Goal: Information Seeking & Learning: Learn about a topic

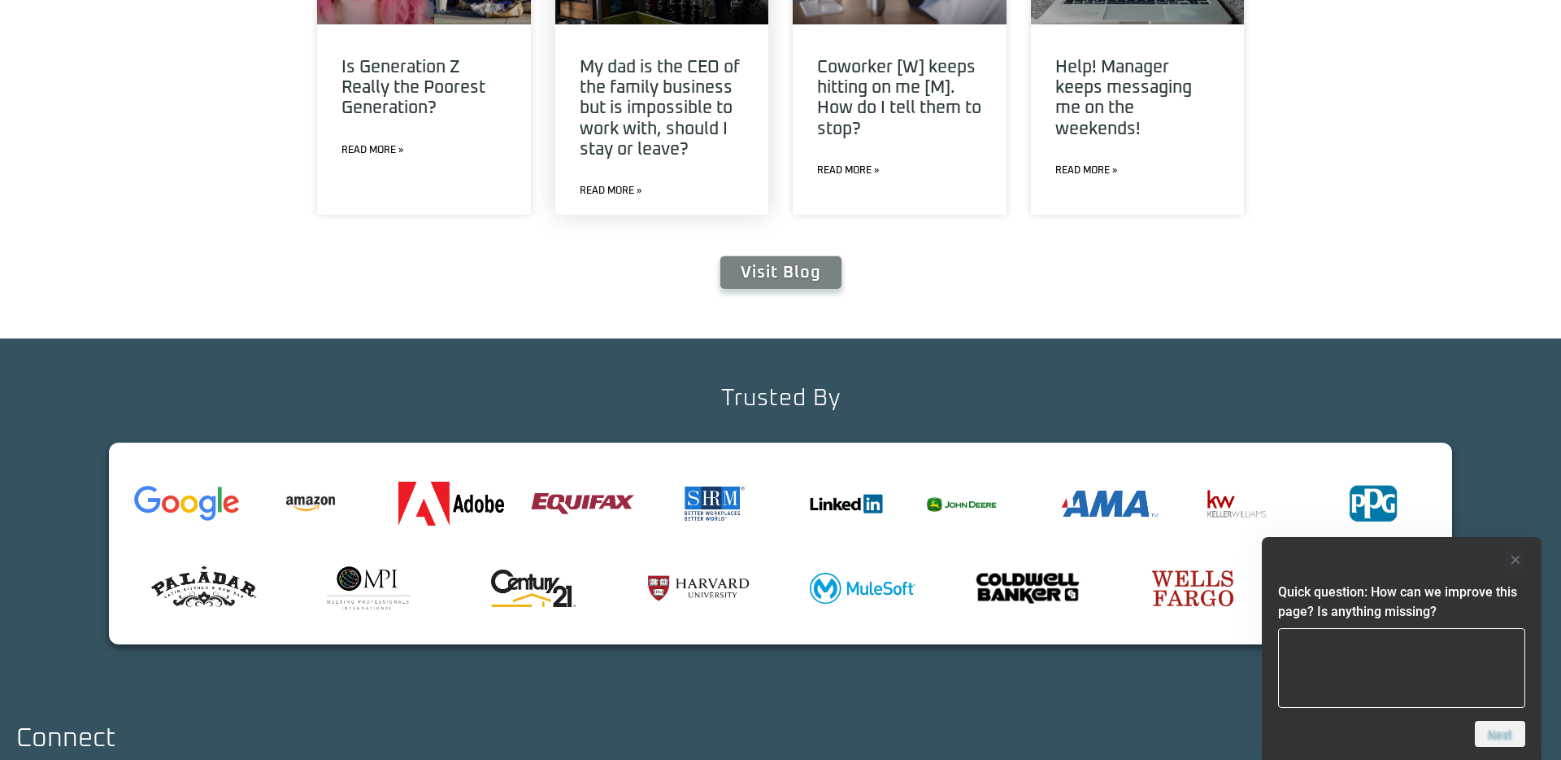
scroll to position [6113, 0]
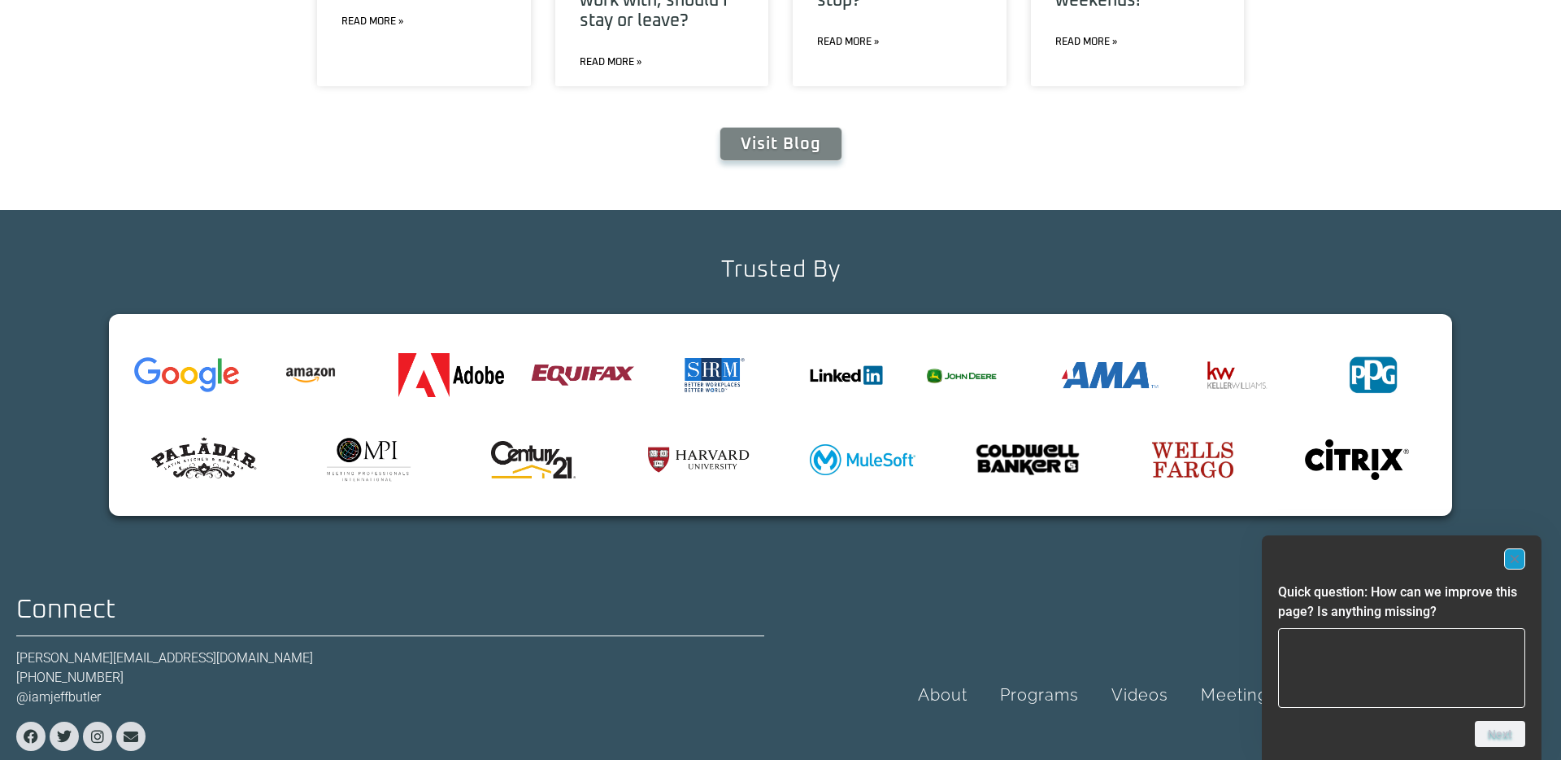
click at [1516, 568] on button "Hide survey" at bounding box center [1515, 558] width 21 height 21
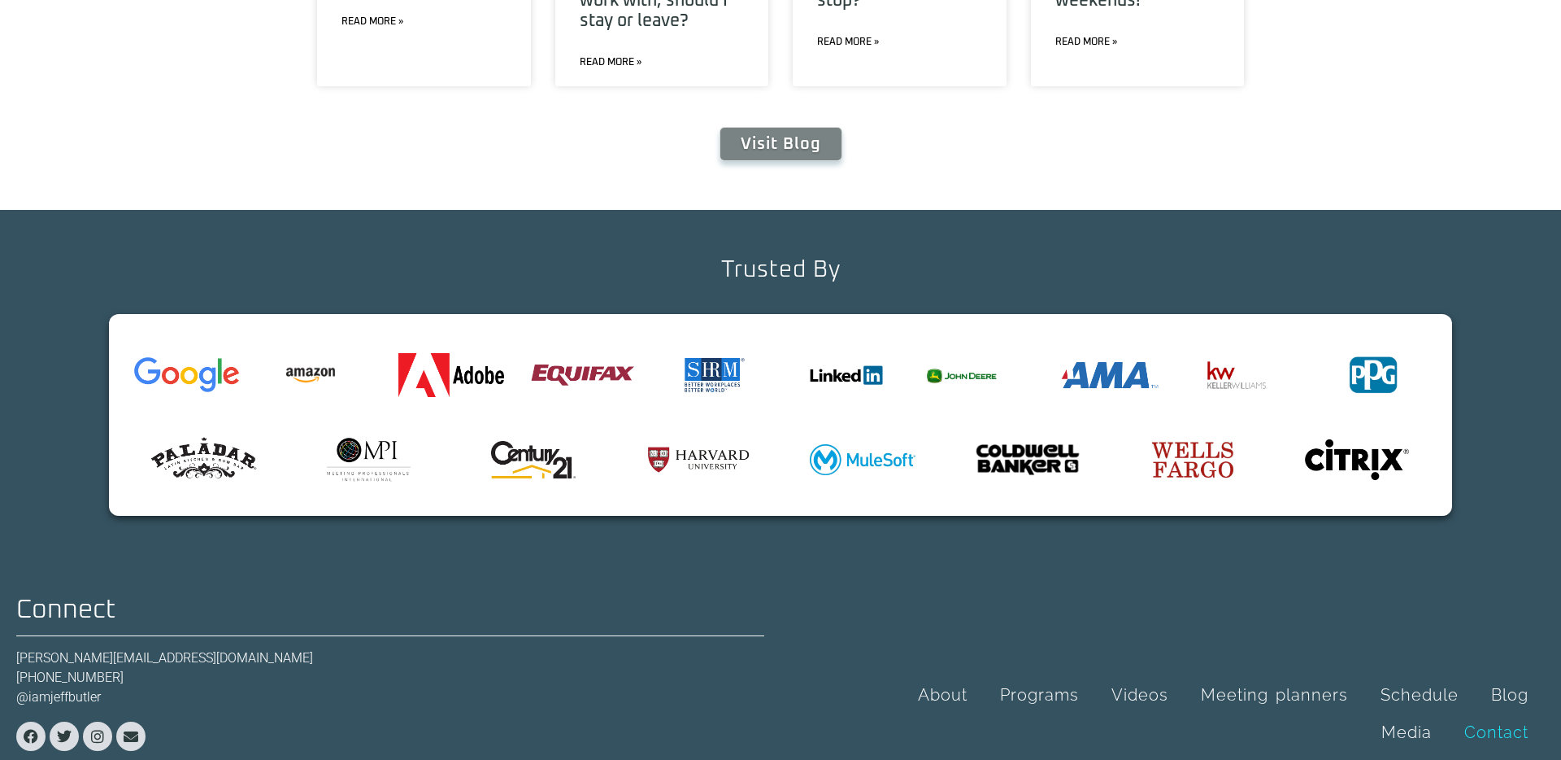
click at [1528, 713] on link "Contact" at bounding box center [1496, 731] width 97 height 37
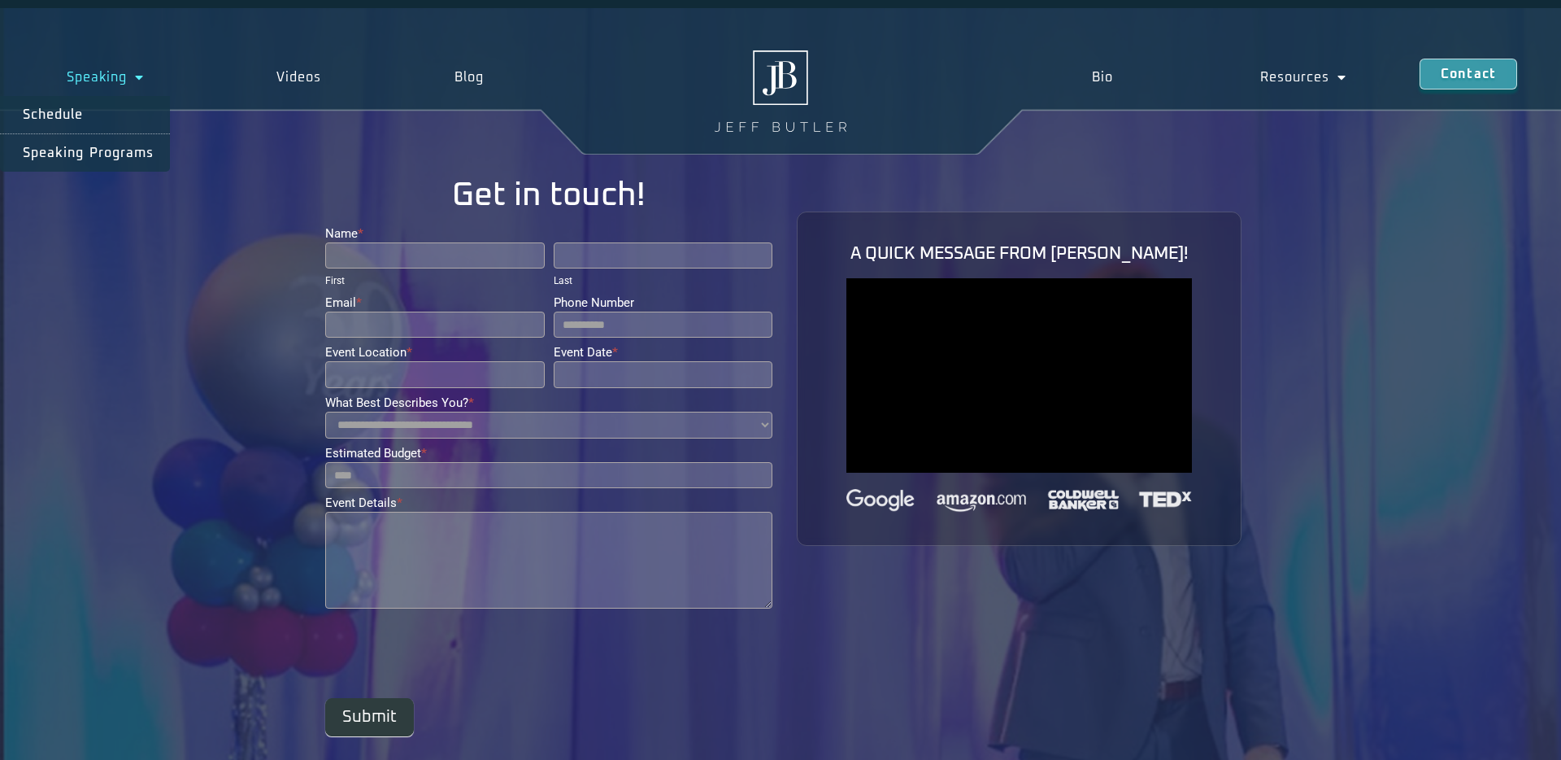
click at [128, 79] on span "Menu" at bounding box center [135, 77] width 17 height 29
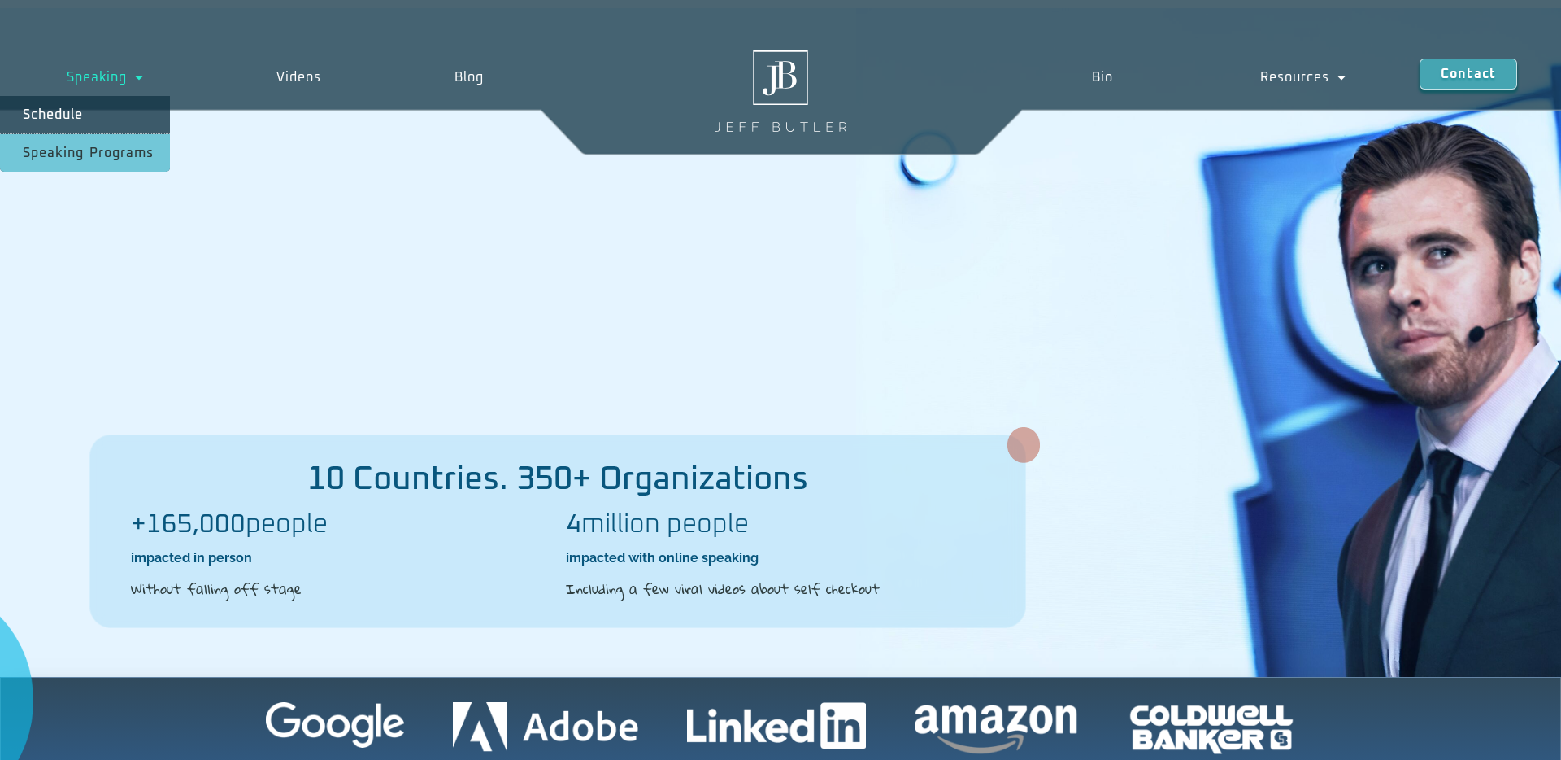
click at [77, 155] on link "Speaking Programs" at bounding box center [85, 152] width 170 height 37
click at [1092, 80] on link "Bio" at bounding box center [1103, 77] width 168 height 37
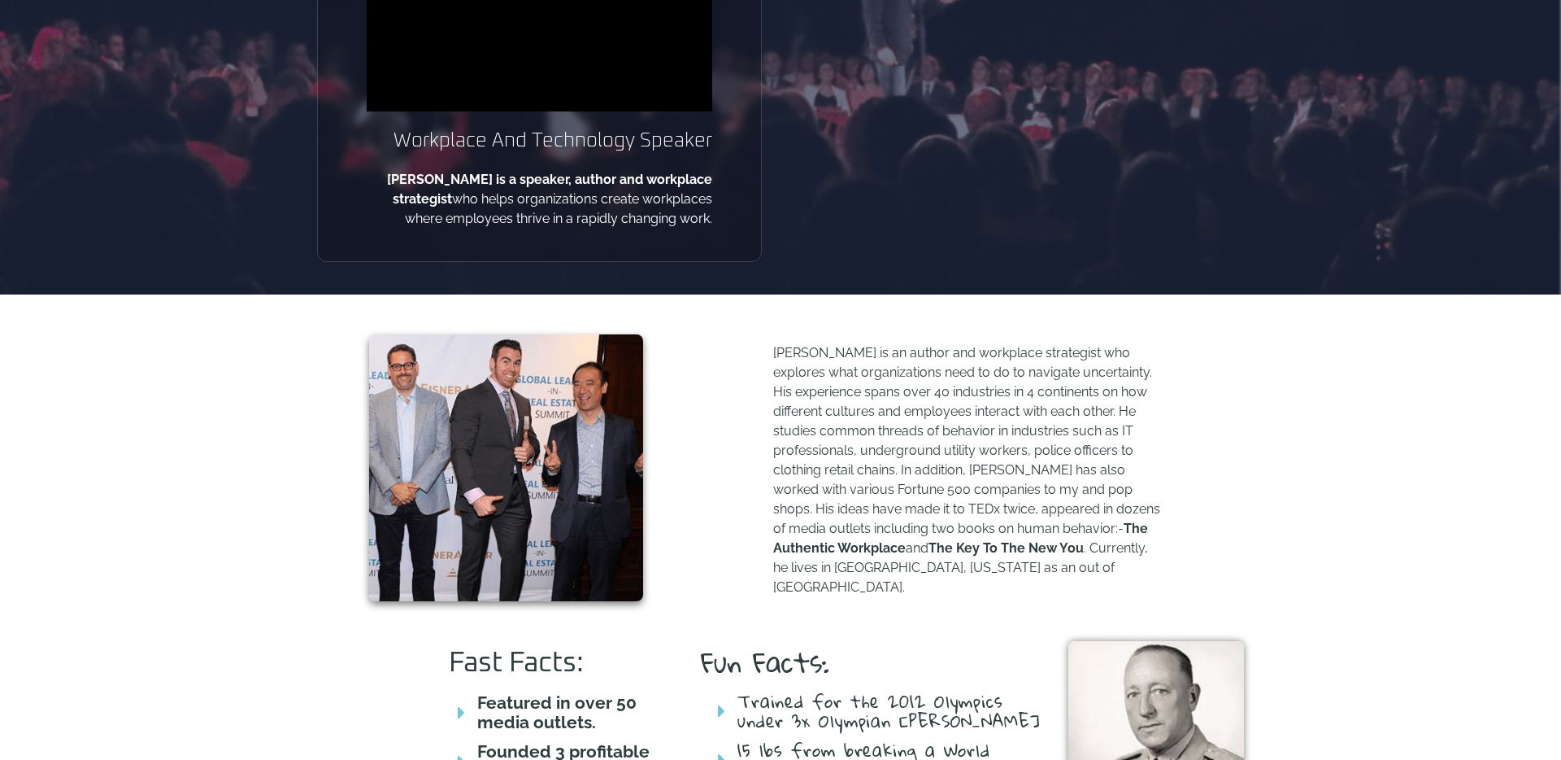
scroll to position [444, 0]
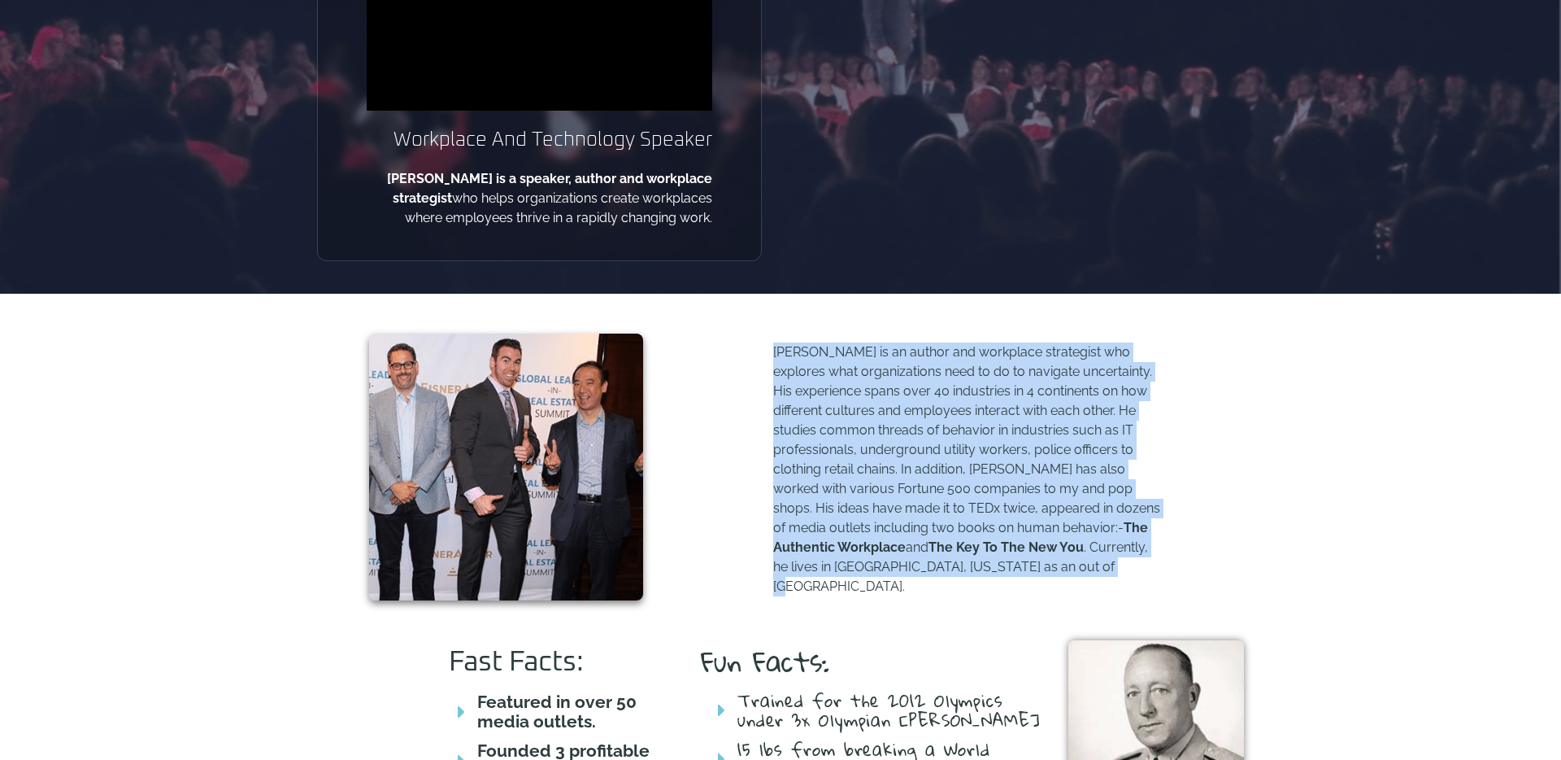
drag, startPoint x: 982, startPoint y: 529, endPoint x: 795, endPoint y: 342, distance: 264.0
click at [795, 342] on div "[PERSON_NAME] is an author and workplace strategist who explores what organizat…" at bounding box center [952, 466] width 585 height 281
click at [1065, 437] on p "[PERSON_NAME] is an author and workplace strategist who explores what organizat…" at bounding box center [968, 469] width 390 height 254
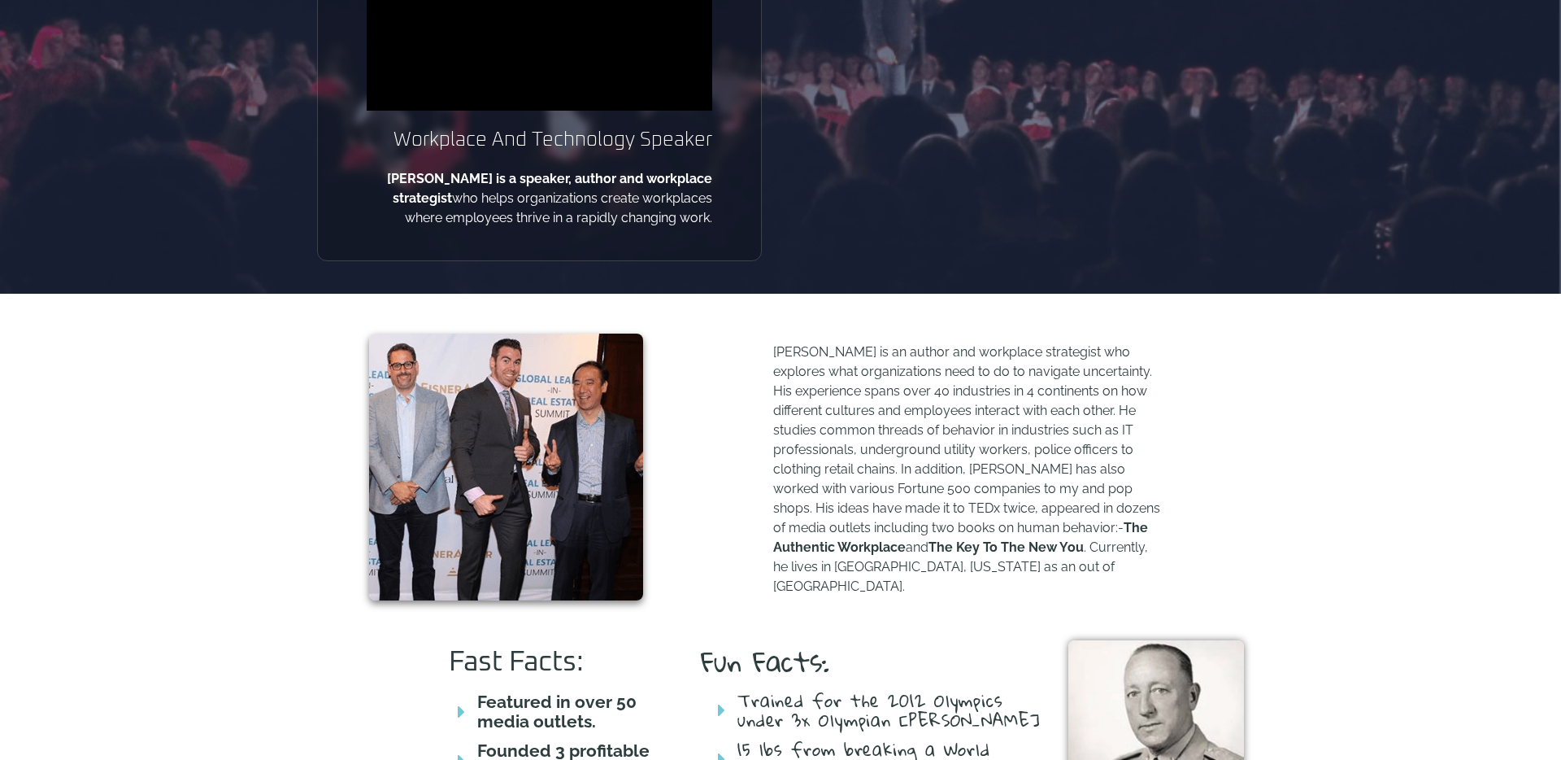
click at [1066, 573] on div "[PERSON_NAME] is an author and workplace strategist who explores what organizat…" at bounding box center [968, 474] width 390 height 265
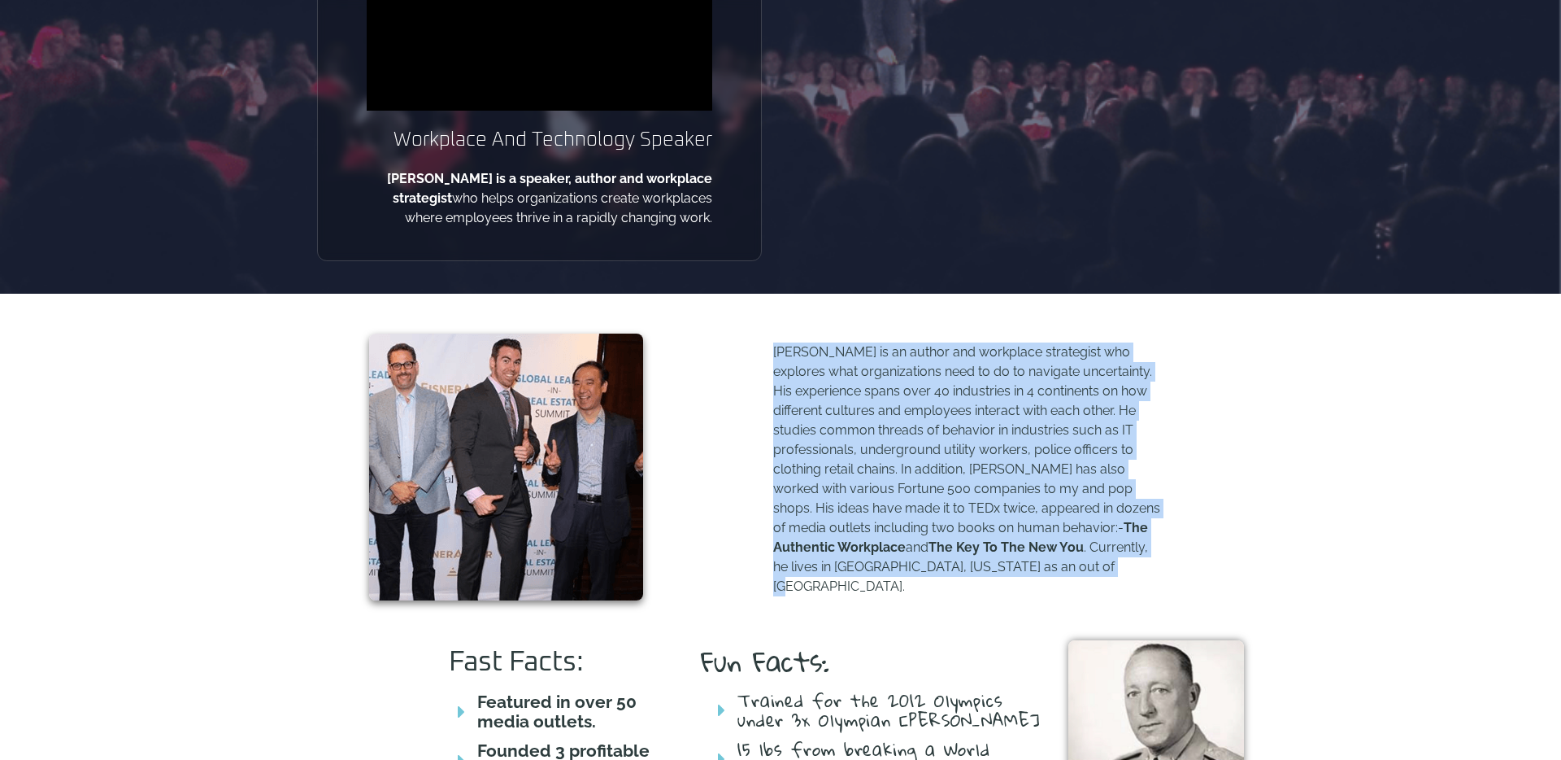
drag, startPoint x: 948, startPoint y: 541, endPoint x: 744, endPoint y: 347, distance: 281.3
click at [744, 347] on div "[PERSON_NAME] is an author and workplace strategist who explores what organizat…" at bounding box center [952, 466] width 585 height 281
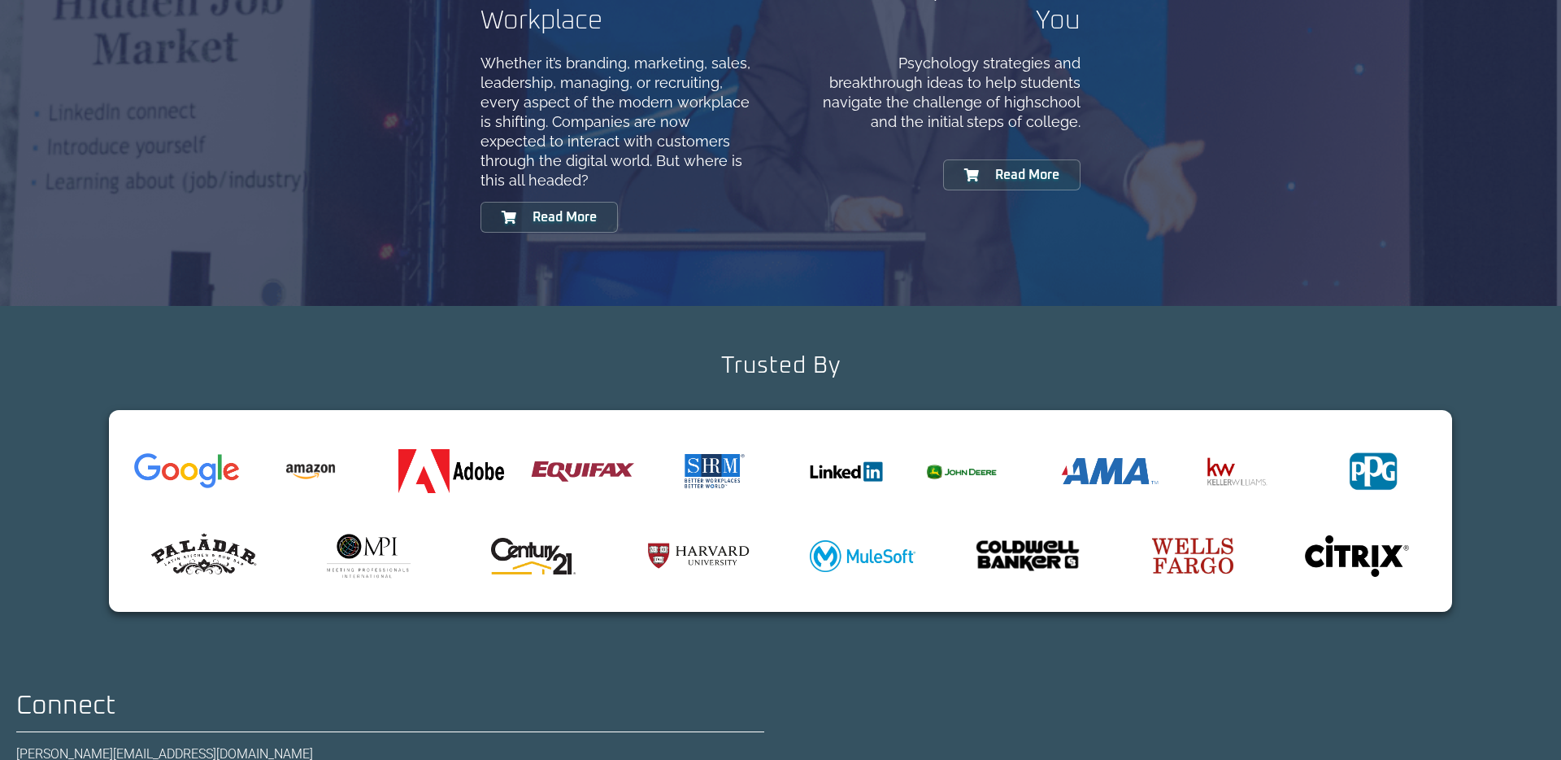
scroll to position [1929, 0]
